Goal: Find specific page/section: Find specific page/section

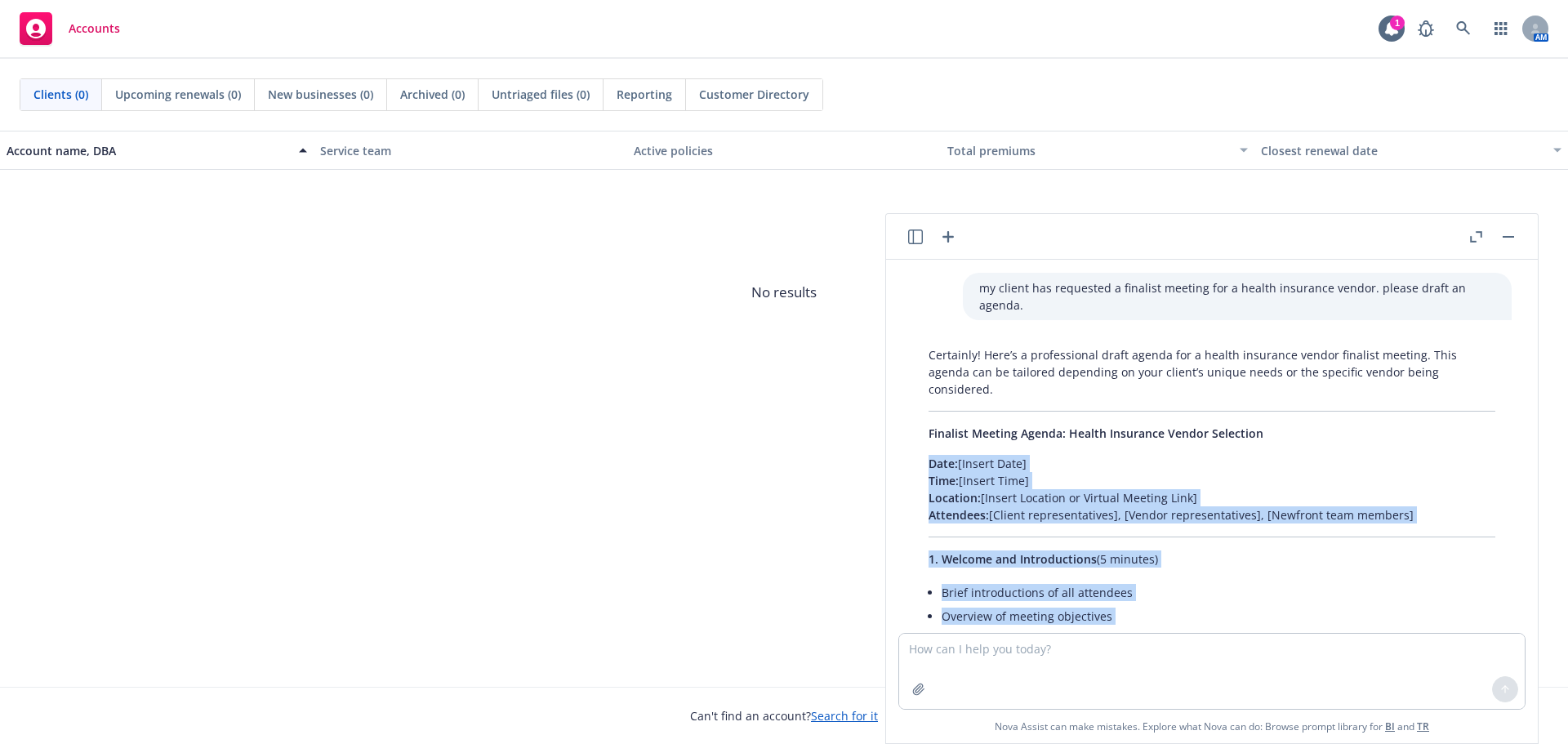
scroll to position [602, 0]
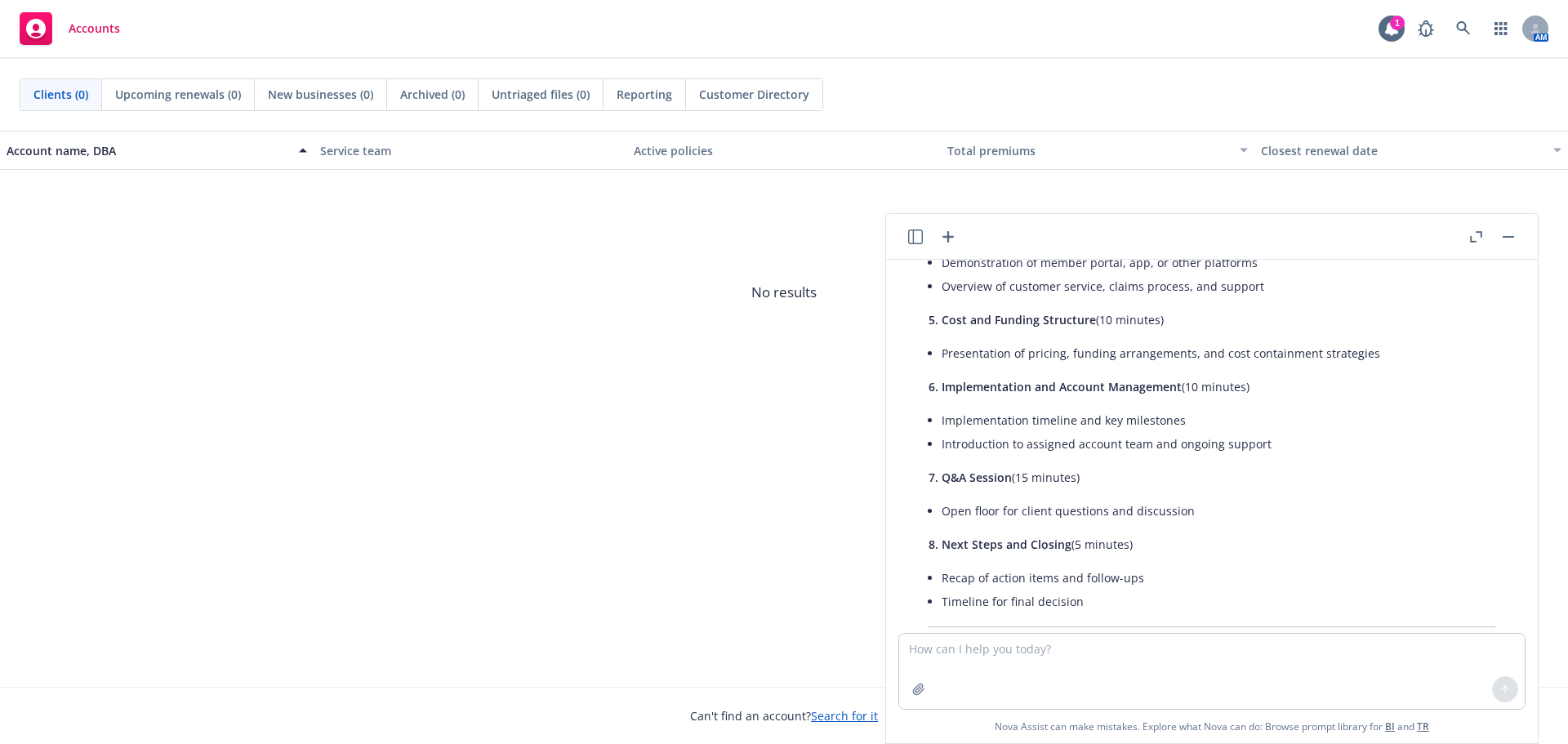
click at [651, 397] on span "No results" at bounding box center [784, 292] width 1568 height 245
